Goal: Complete application form

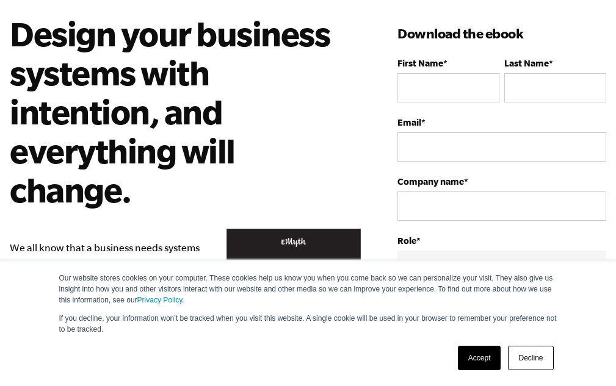
scroll to position [61, 0]
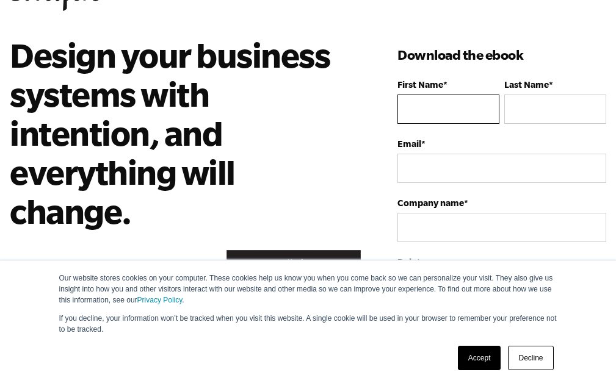
click at [409, 108] on input "First Name *" at bounding box center [448, 109] width 102 height 29
type input "[PERSON_NAME]"
type input "Touhy"
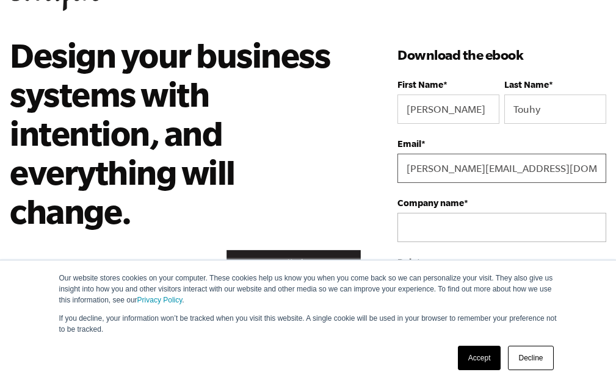
type input "[PERSON_NAME][EMAIL_ADDRESS][DOMAIN_NAME]"
click at [424, 229] on input "Company name *" at bounding box center [501, 227] width 209 height 29
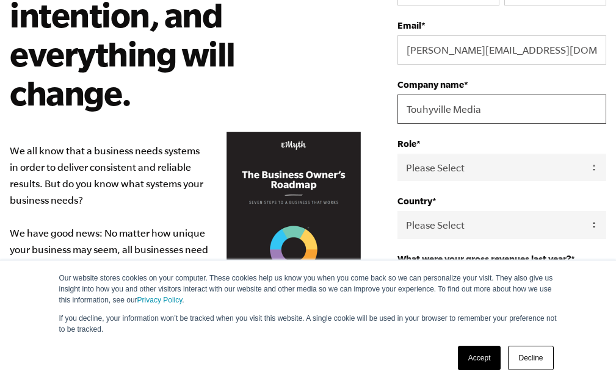
scroll to position [183, 0]
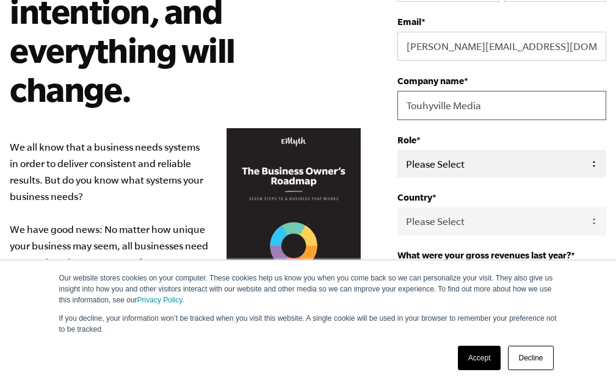
type input "Touhyville Media"
click at [517, 154] on select "Please Select Owner Partner / Co-Owner Executive Employee / Other" at bounding box center [501, 163] width 209 height 27
select select "Owner"
click at [397, 150] on select "Please Select Owner Partner / Co-Owner Executive Employee / Other" at bounding box center [501, 163] width 209 height 27
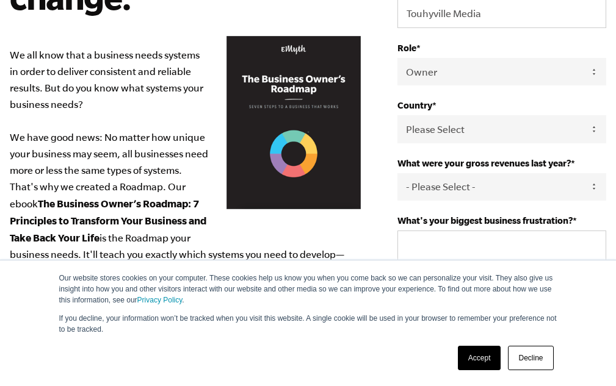
scroll to position [305, 0]
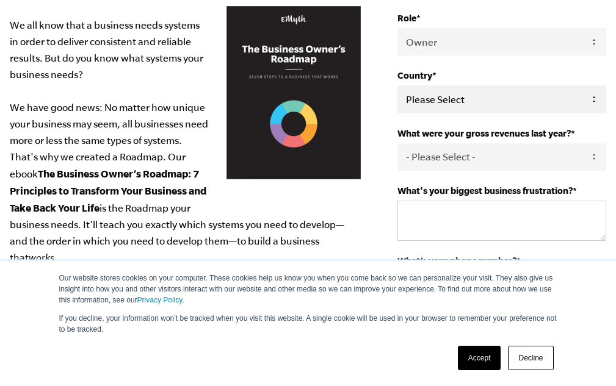
click at [461, 104] on select "Please Select [GEOGRAPHIC_DATA] [GEOGRAPHIC_DATA] [GEOGRAPHIC_DATA] [GEOGRAPHIC…" at bounding box center [501, 98] width 209 height 27
select select "[GEOGRAPHIC_DATA]"
click at [397, 85] on select "Please Select [GEOGRAPHIC_DATA] [GEOGRAPHIC_DATA] [GEOGRAPHIC_DATA] [GEOGRAPHIC…" at bounding box center [501, 98] width 209 height 27
click at [464, 153] on select "- Please Select - 0-75K 76-150K 151-275K 276-500K 501-750K 751-1M 1-2.5M 2.5-5M…" at bounding box center [501, 156] width 209 height 27
select select "2.5-5M"
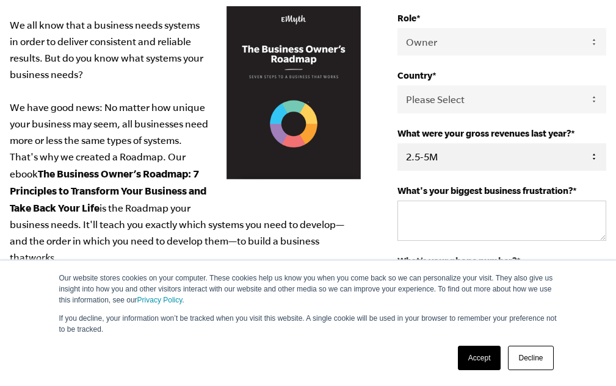
click at [397, 143] on select "- Please Select - 0-75K 76-150K 151-275K 276-500K 501-750K 751-1M 1-2.5M 2.5-5M…" at bounding box center [501, 156] width 209 height 27
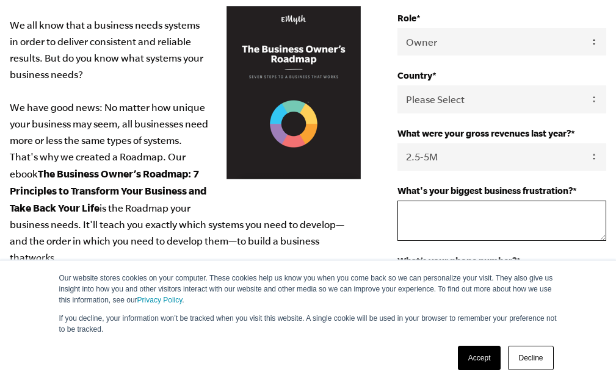
click at [420, 228] on textarea "What's your biggest business frustration? *" at bounding box center [501, 221] width 209 height 40
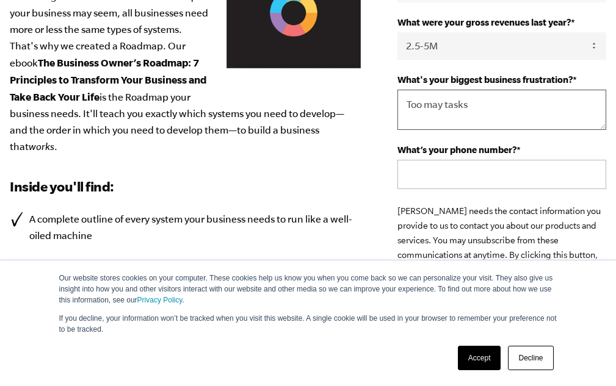
scroll to position [427, 0]
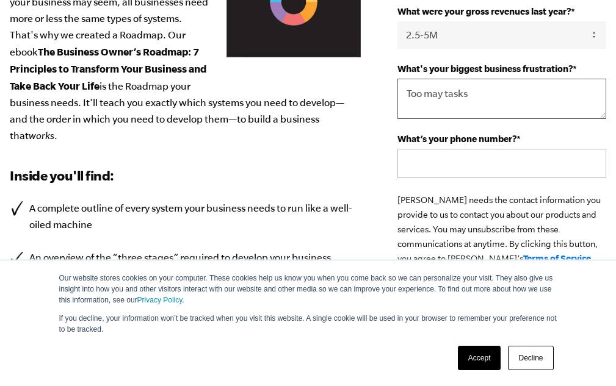
type textarea "Too may tasks"
click at [427, 164] on input "What’s your phone number? *" at bounding box center [501, 163] width 209 height 29
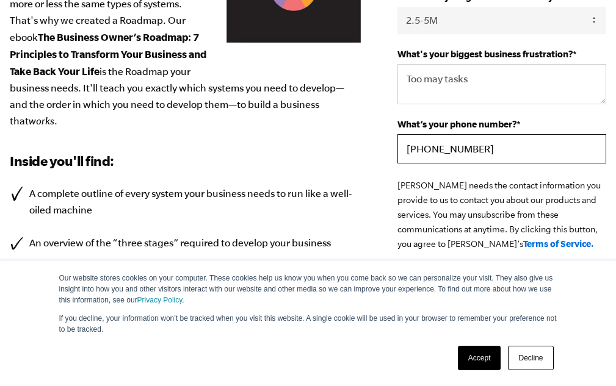
scroll to position [549, 0]
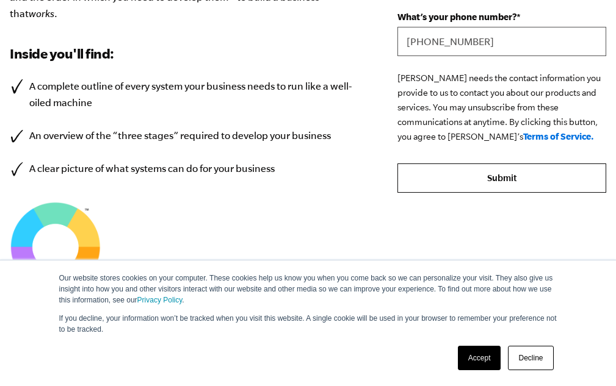
type input "[PHONE_NUMBER]"
click at [503, 184] on input "Submit" at bounding box center [501, 178] width 209 height 29
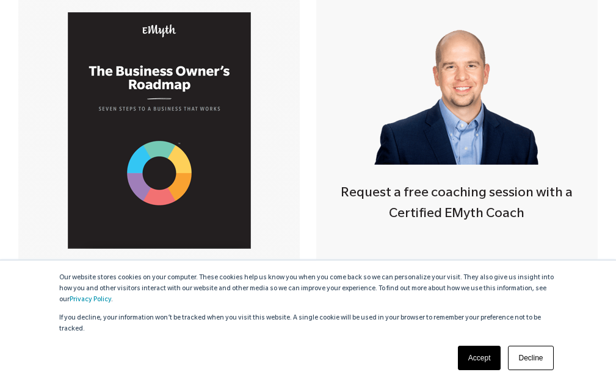
scroll to position [305, 0]
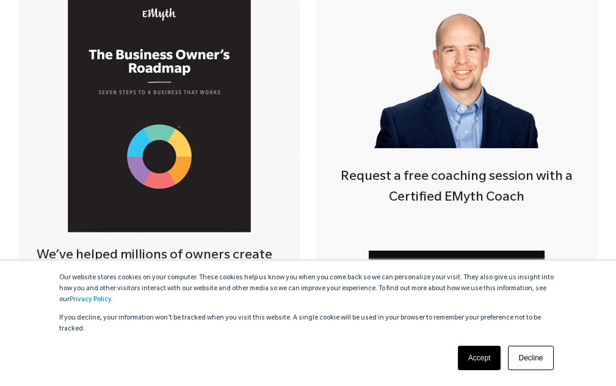
click at [482, 354] on link "Accept" at bounding box center [479, 358] width 43 height 24
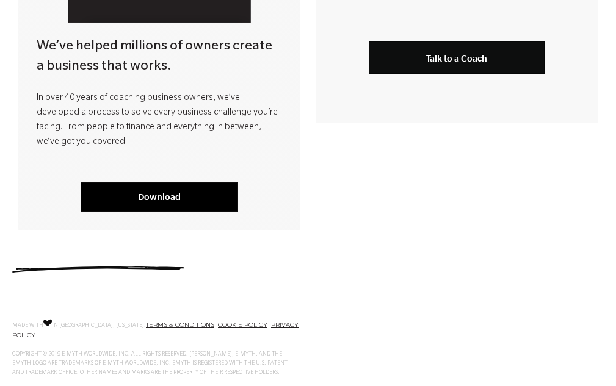
scroll to position [537, 0]
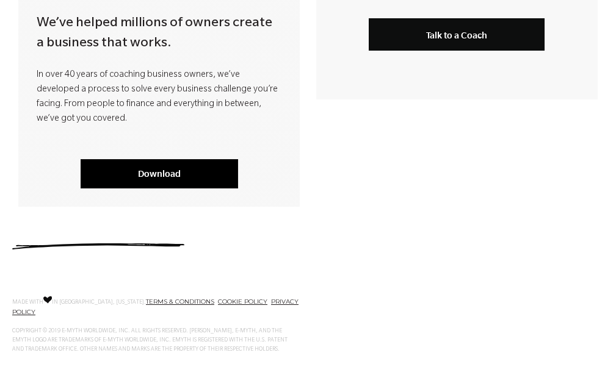
click at [175, 173] on link "Download" at bounding box center [159, 173] width 157 height 29
